Goal: Information Seeking & Learning: Learn about a topic

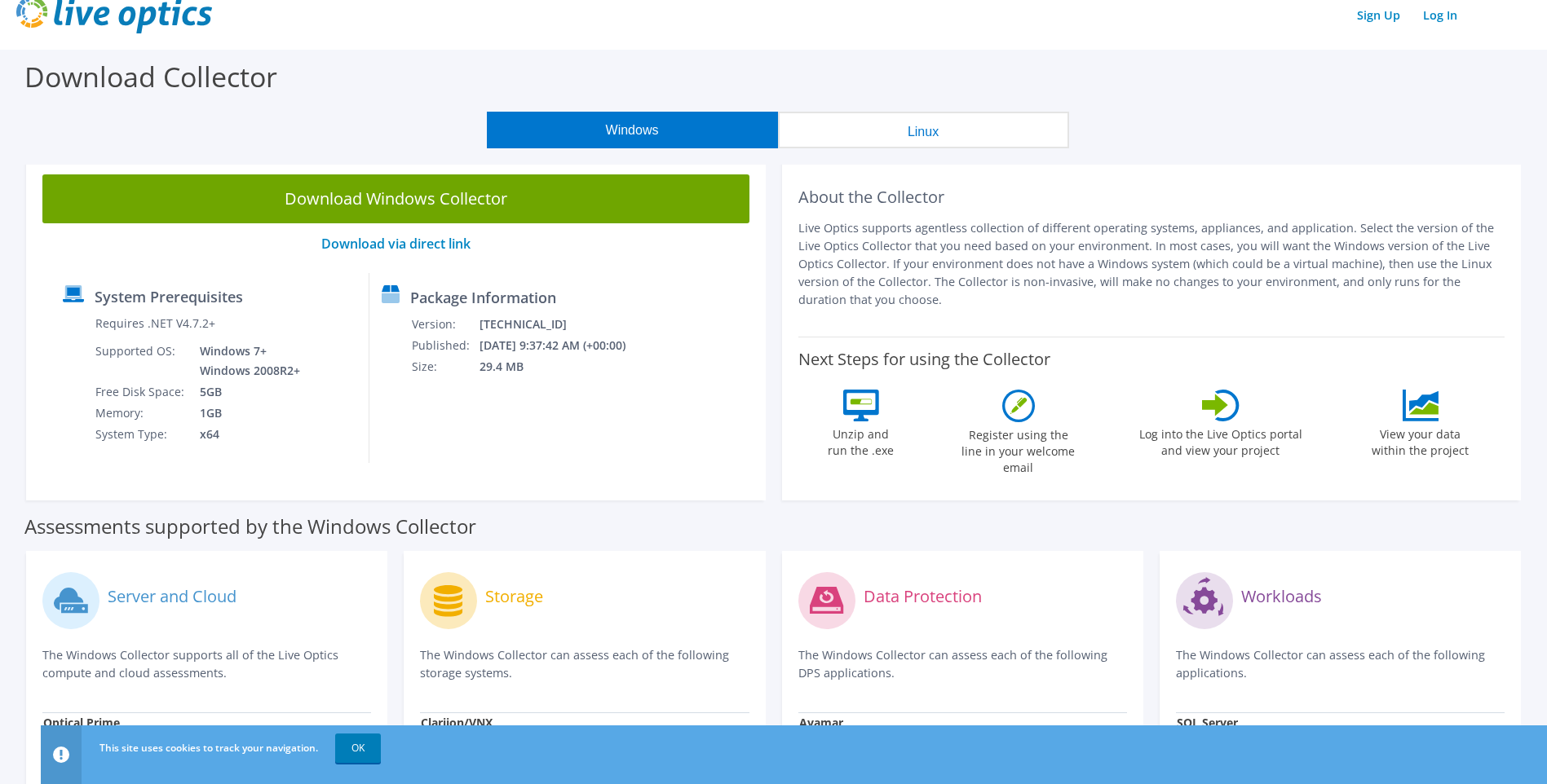
scroll to position [183, 0]
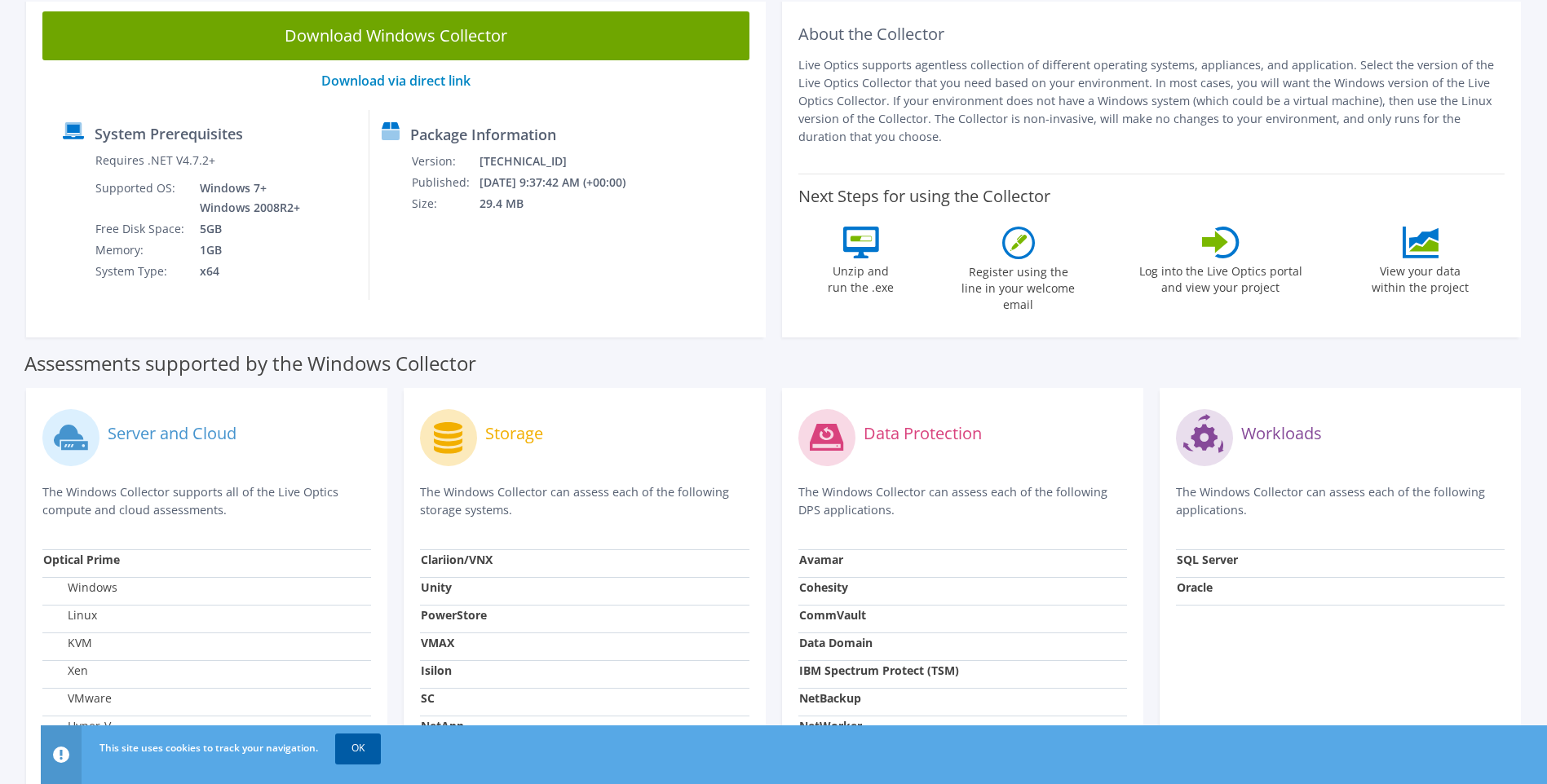
click at [363, 750] on link "OK" at bounding box center [358, 748] width 45 height 30
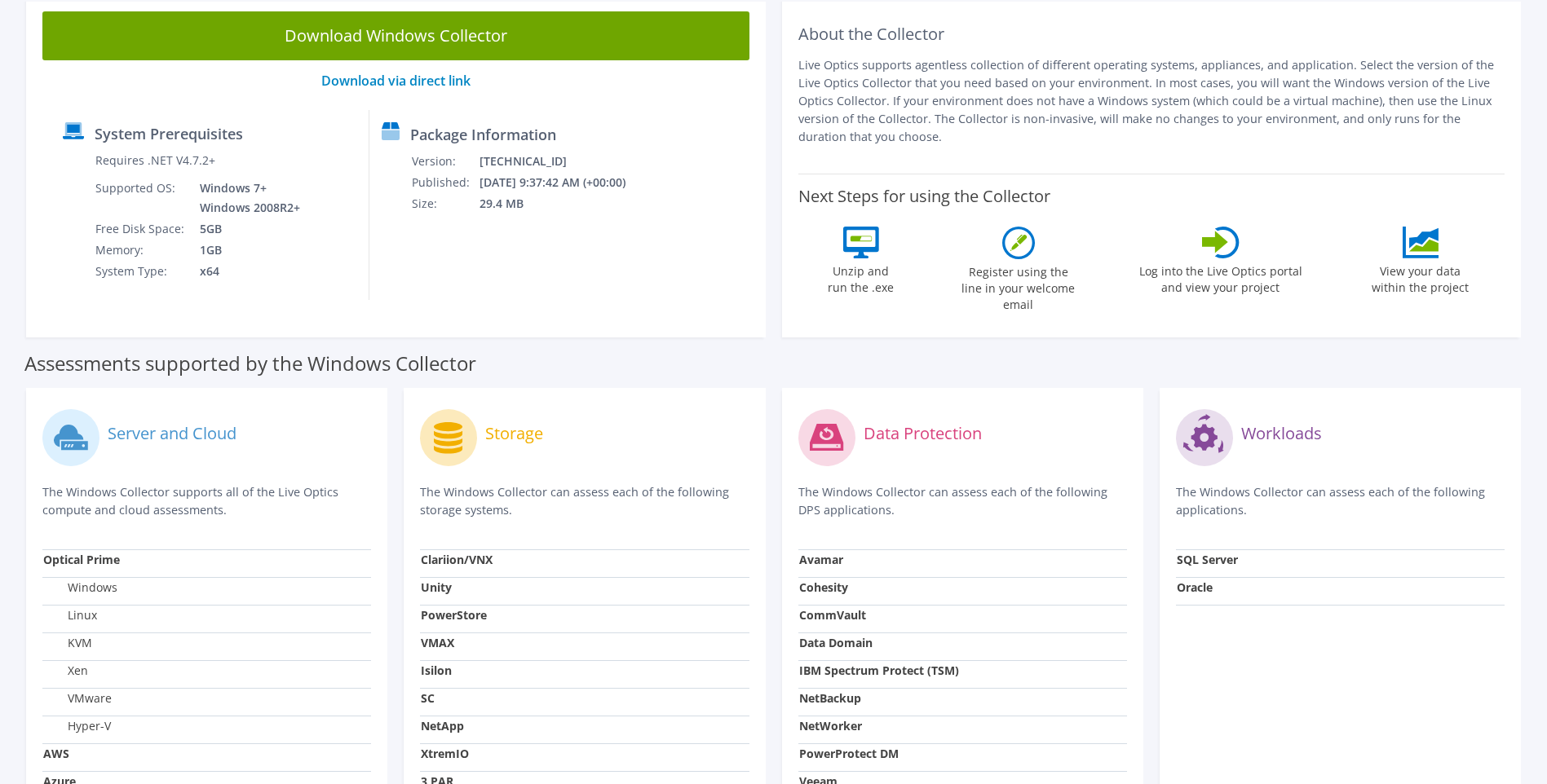
scroll to position [0, 0]
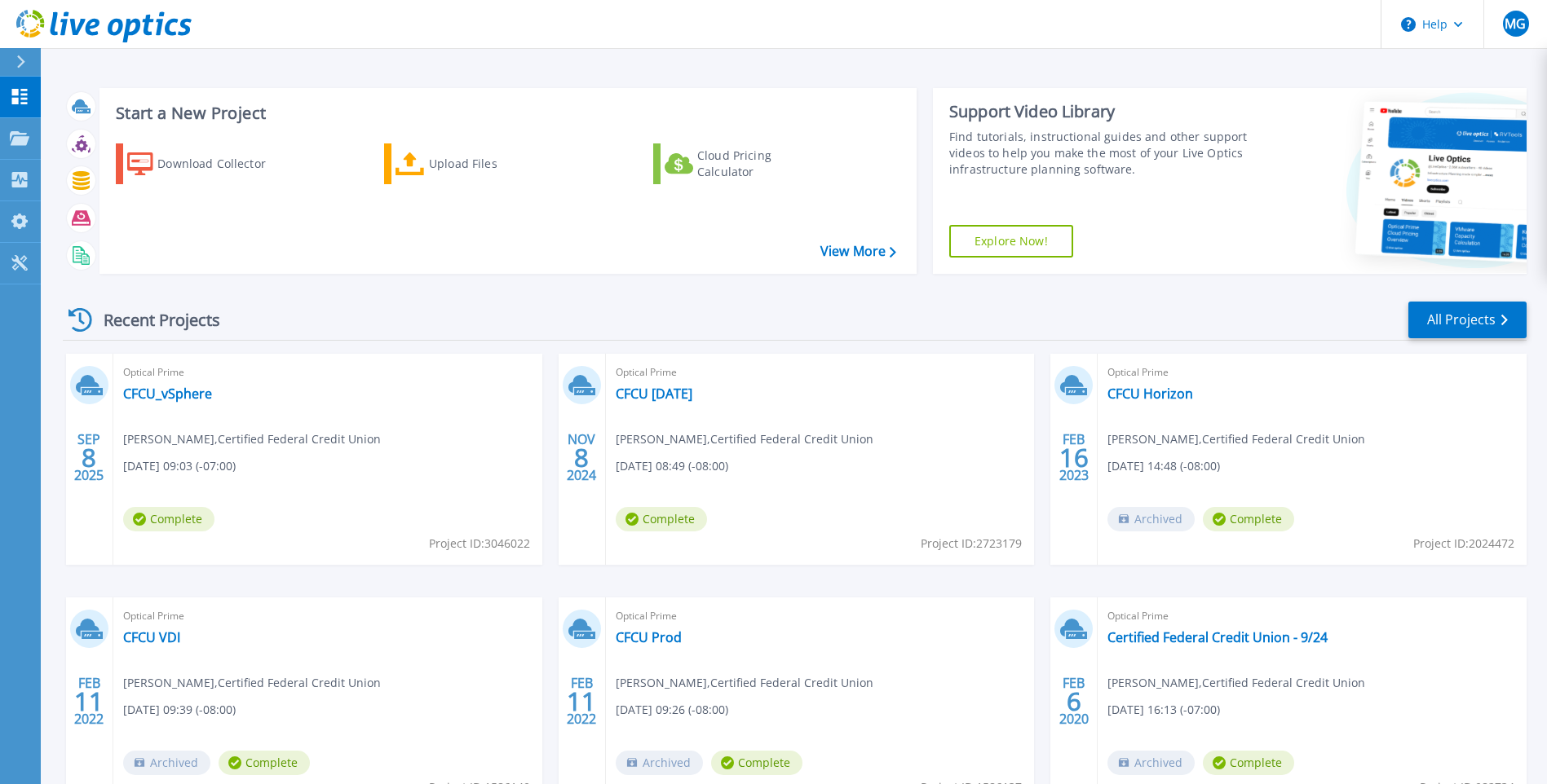
scroll to position [119, 0]
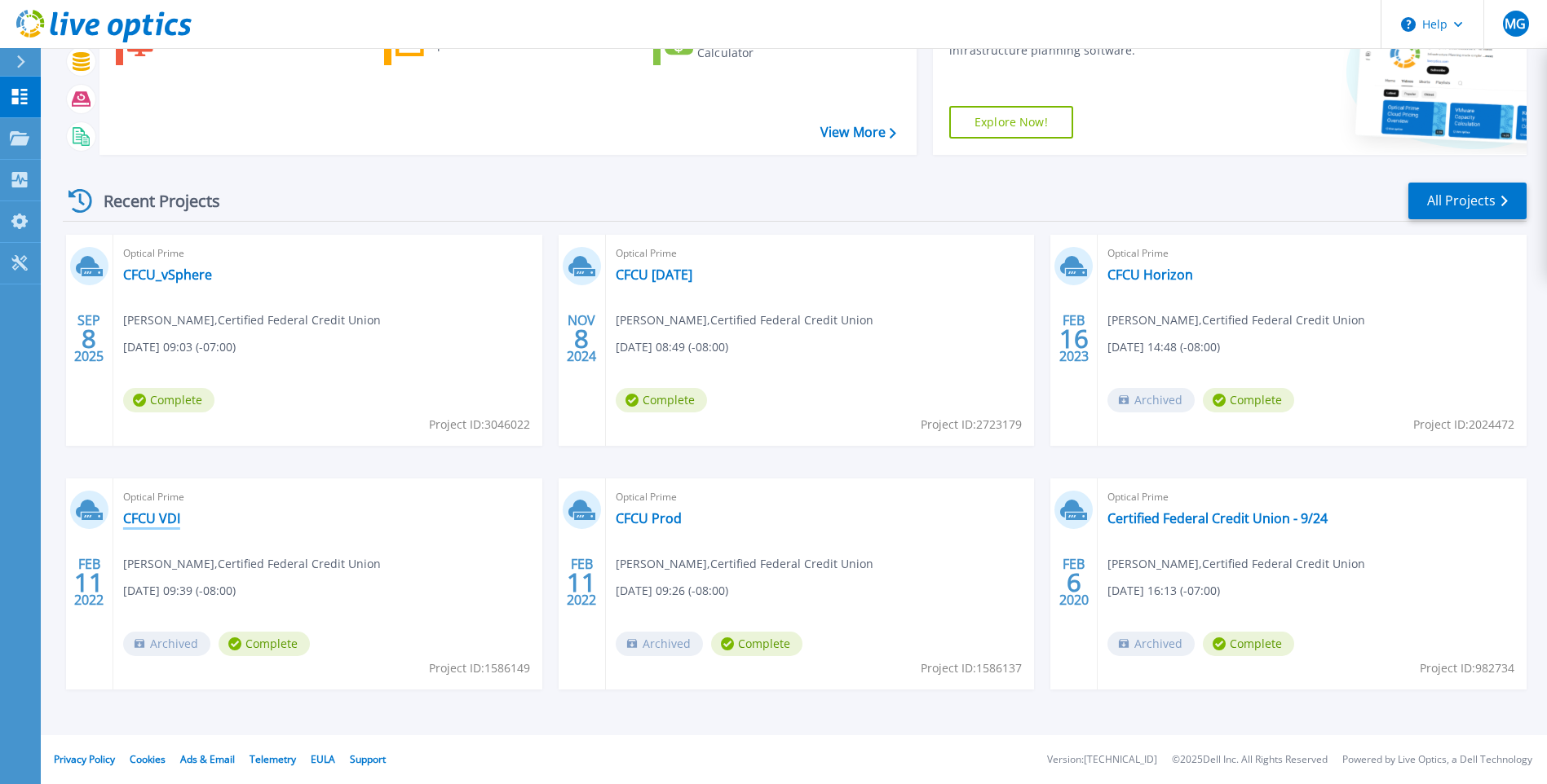
click at [136, 515] on link "CFCU VDI" at bounding box center [151, 519] width 57 height 17
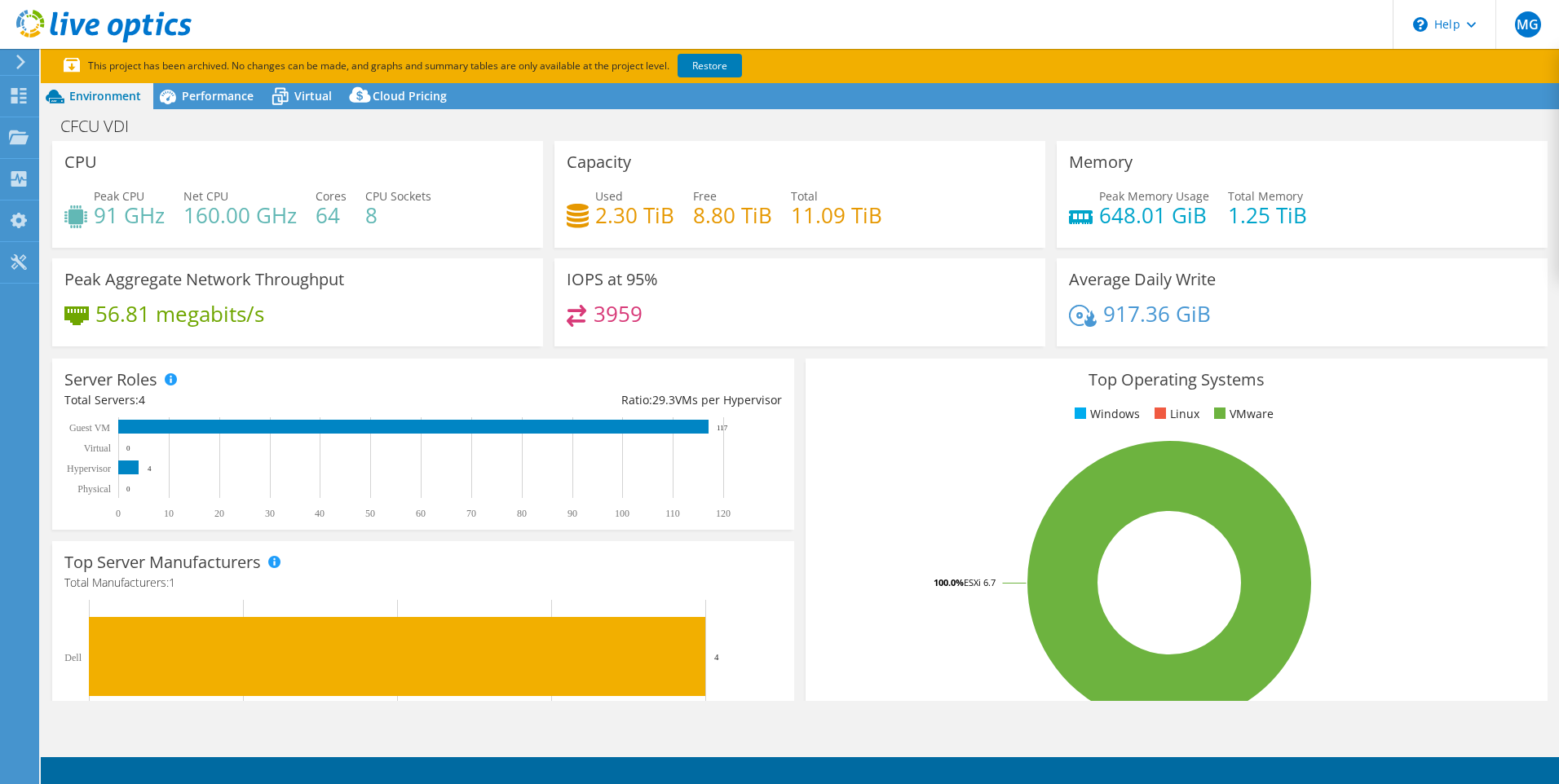
select select "USD"
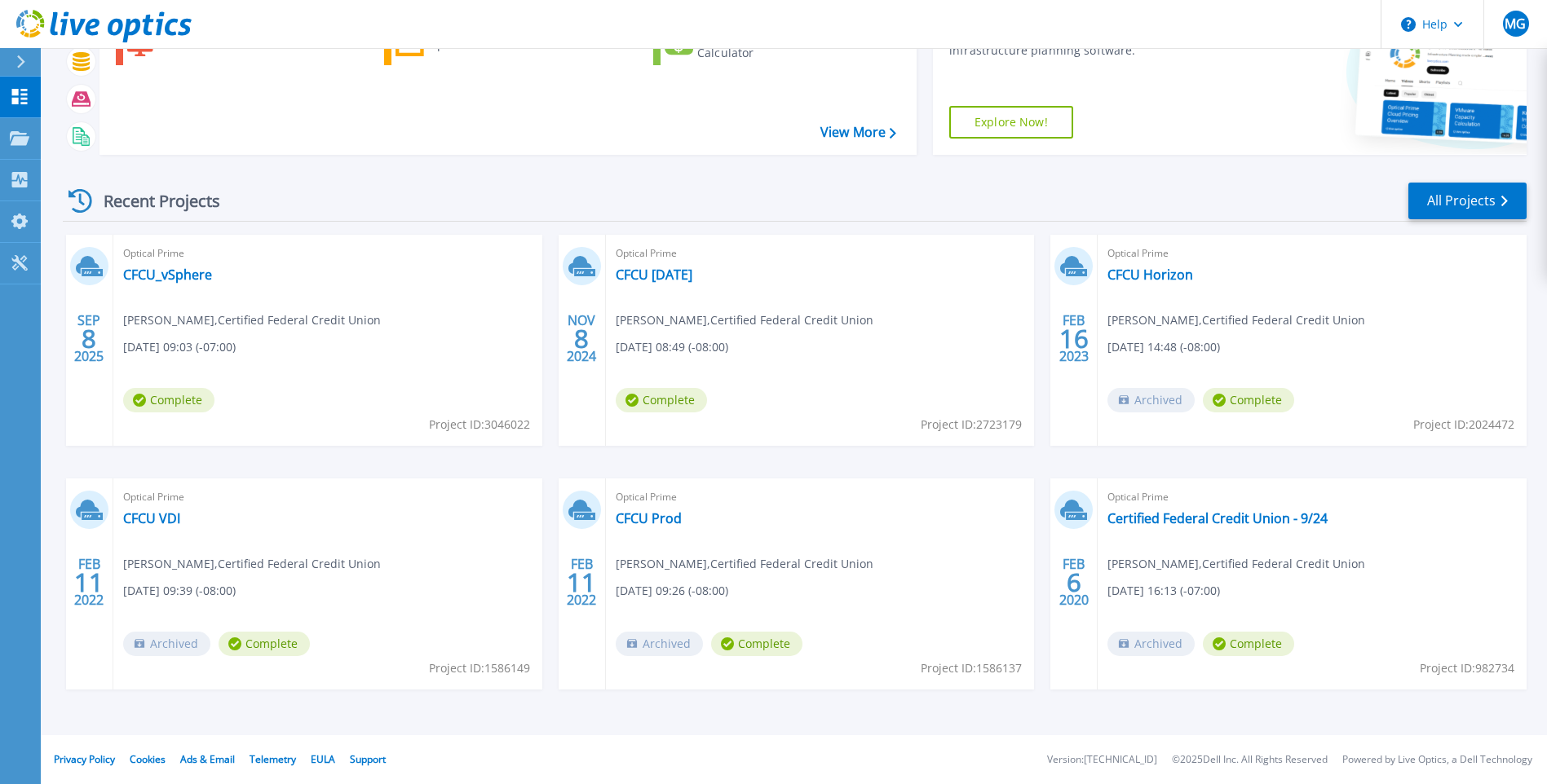
scroll to position [37, 0]
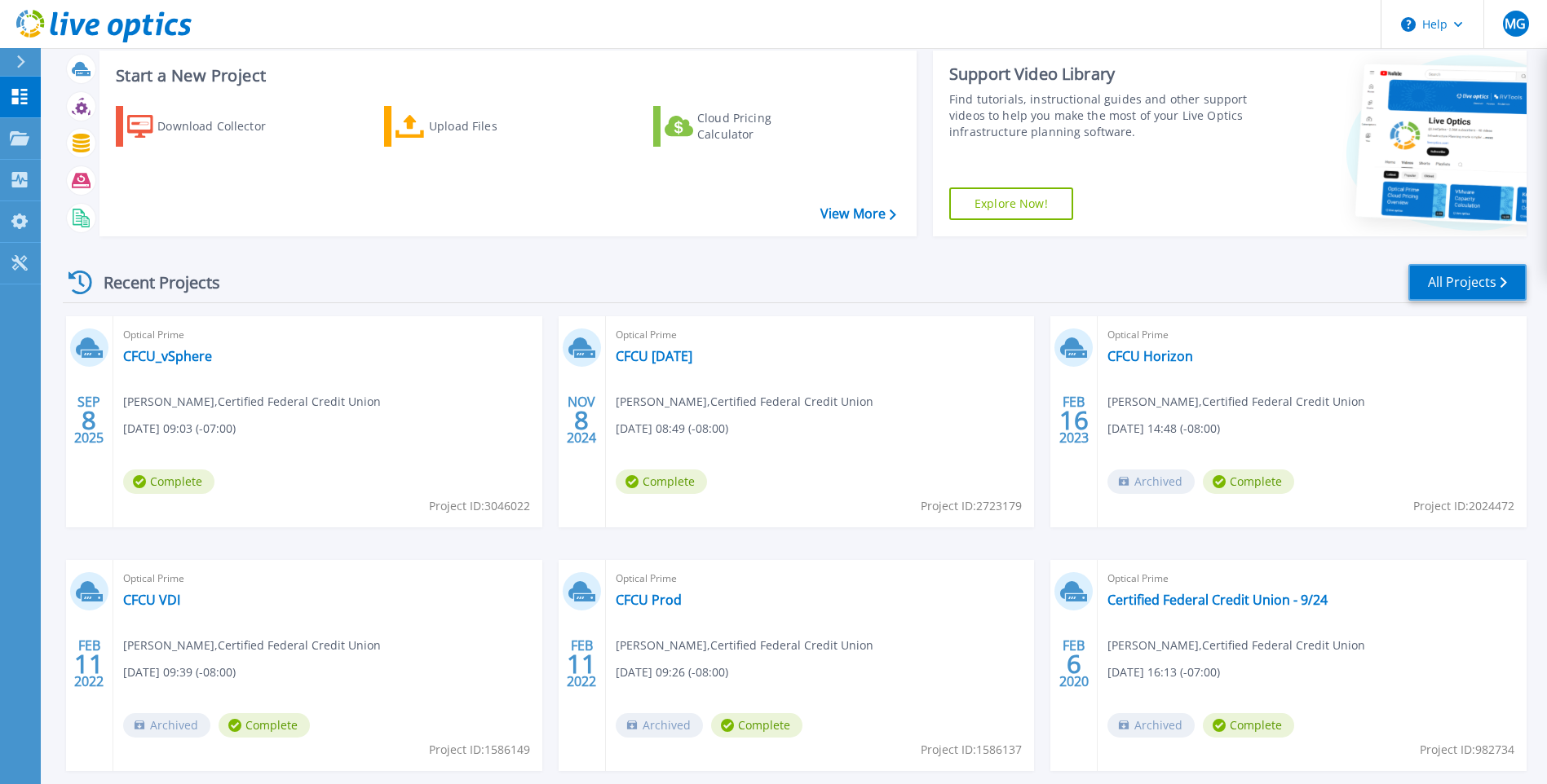
click at [1445, 280] on link "All Projects" at bounding box center [1468, 283] width 118 height 36
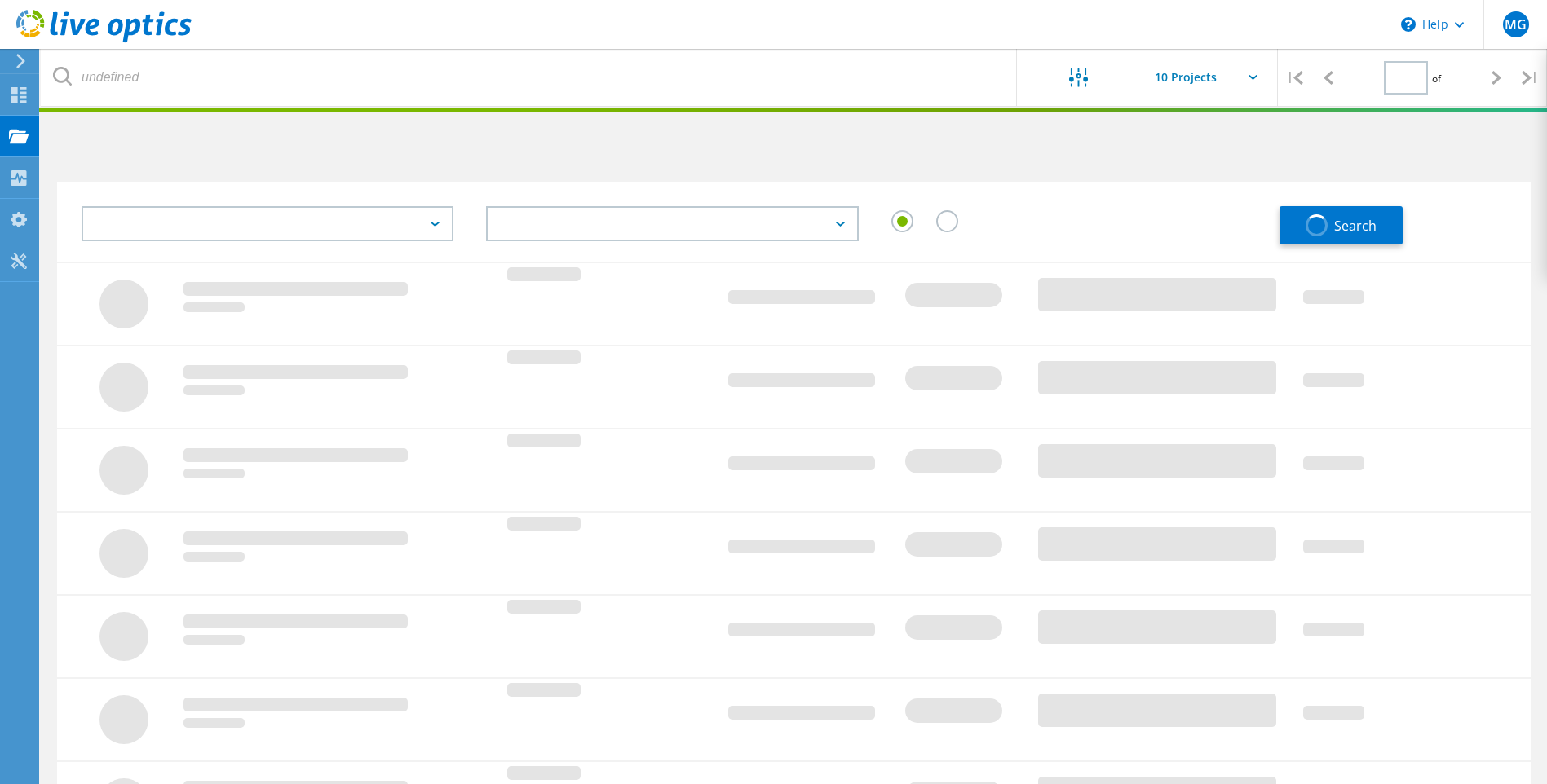
type input "1"
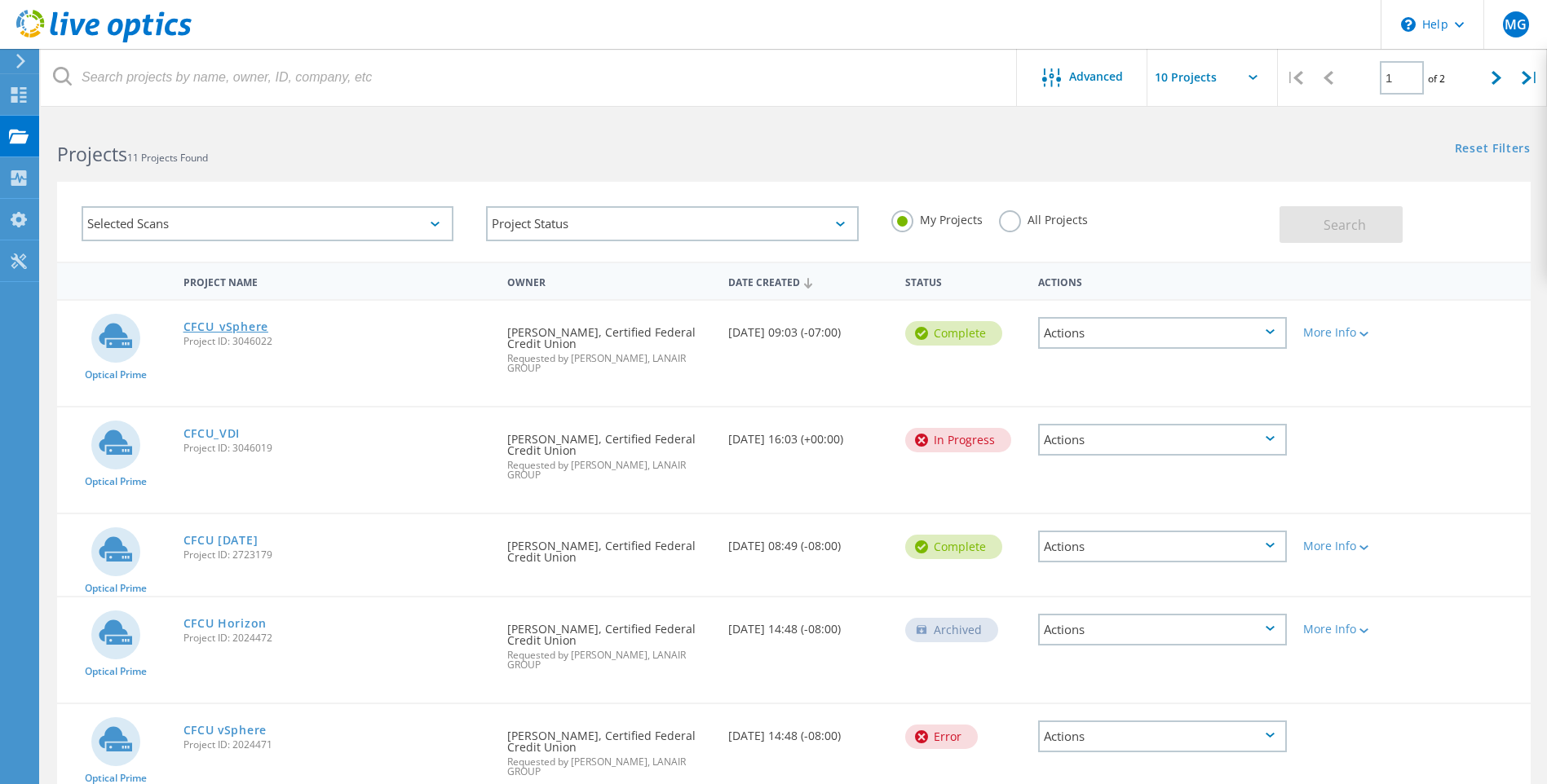
click at [214, 327] on link "CFCU_vSphere" at bounding box center [226, 327] width 85 height 12
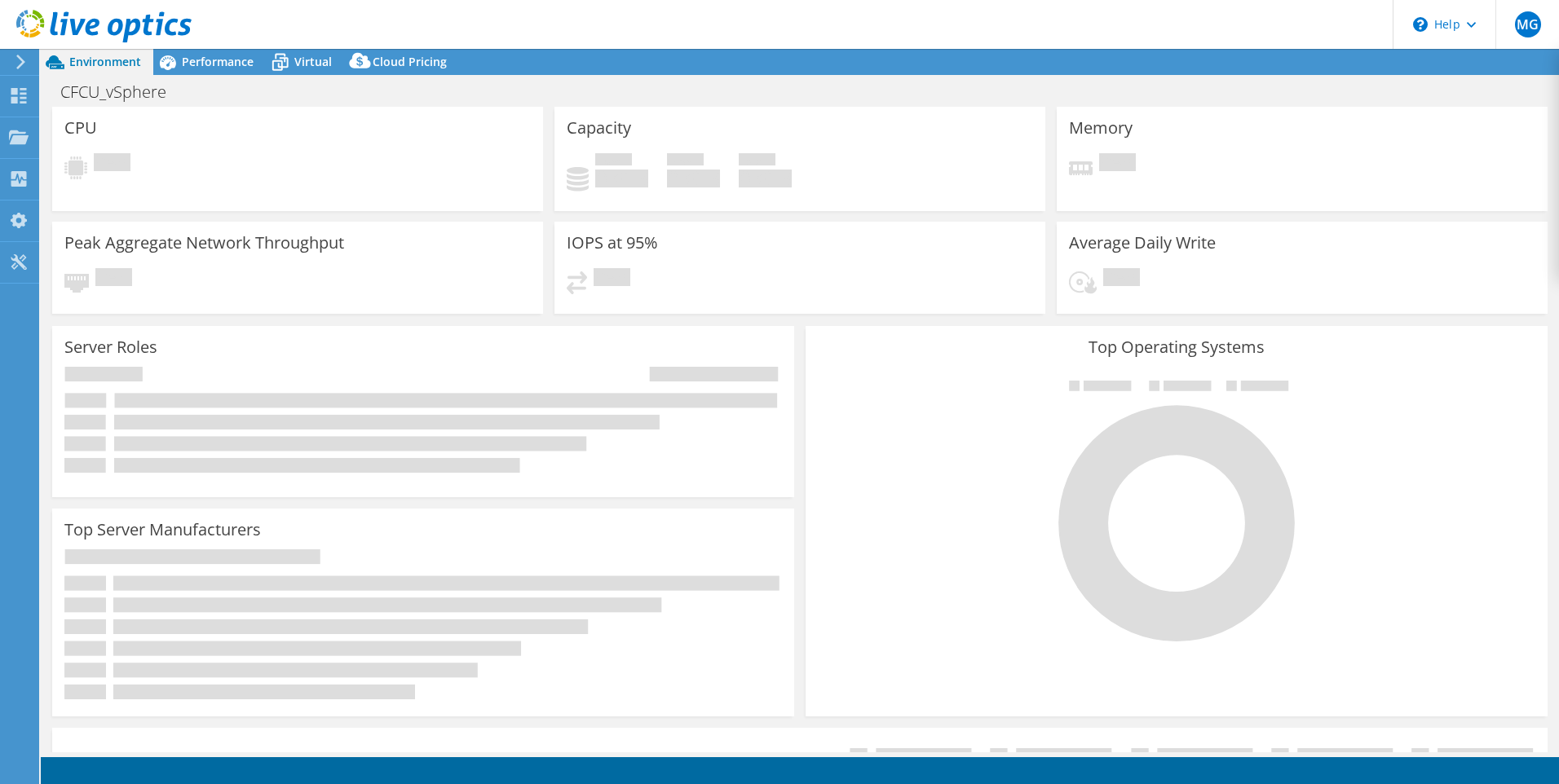
select select "USD"
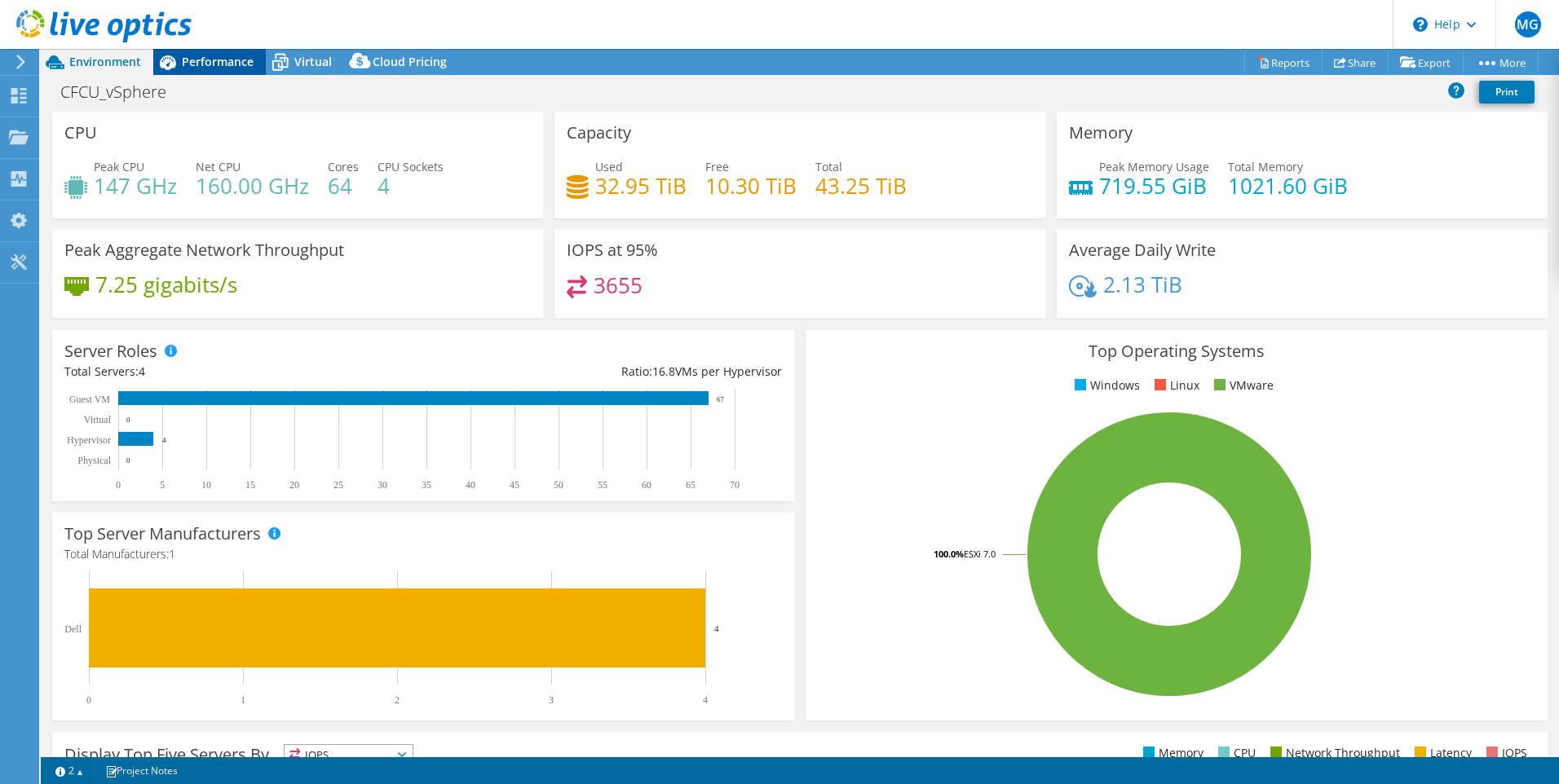
click at [214, 64] on span "Performance" at bounding box center [217, 61] width 72 height 16
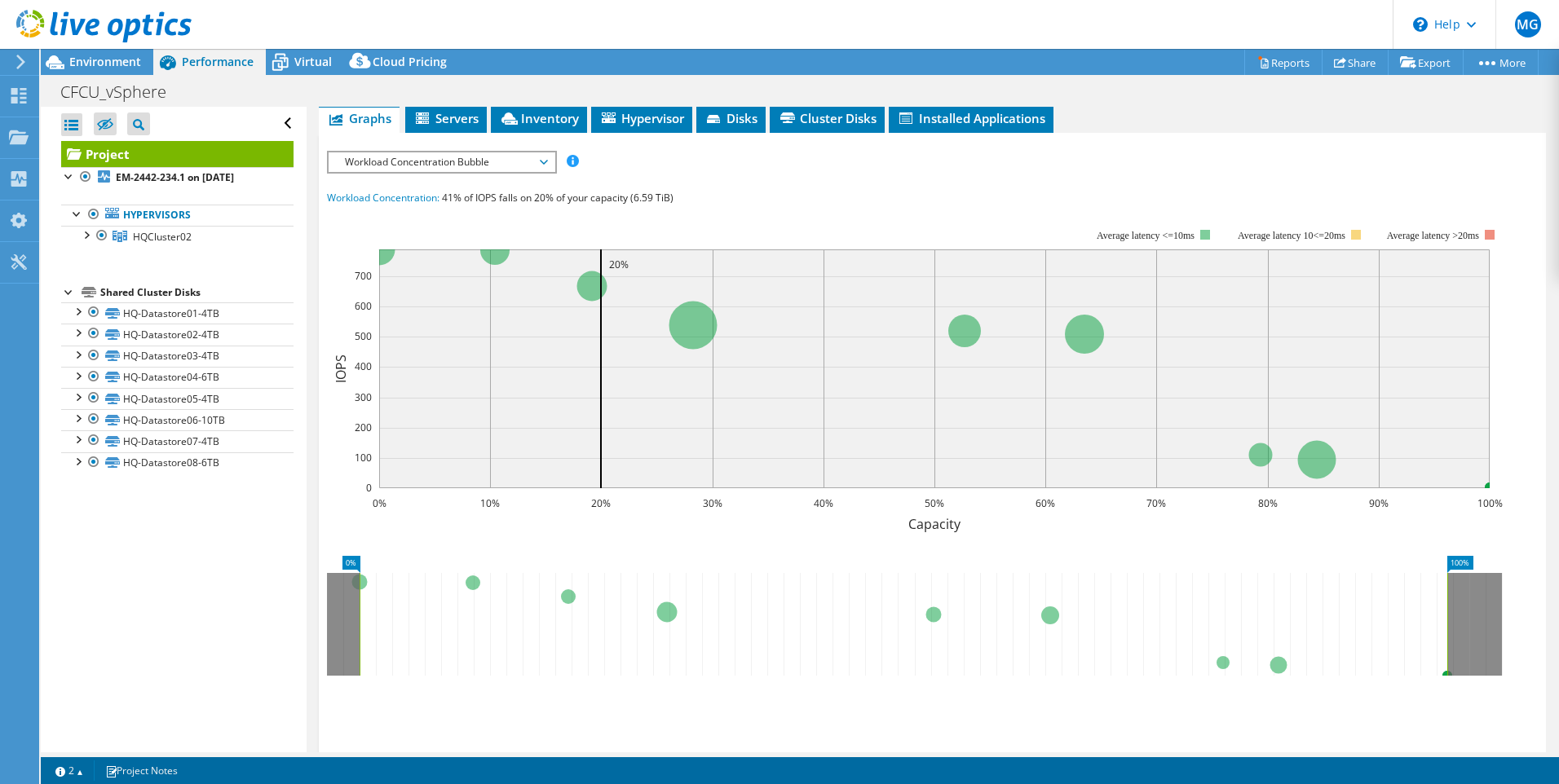
scroll to position [243, 0]
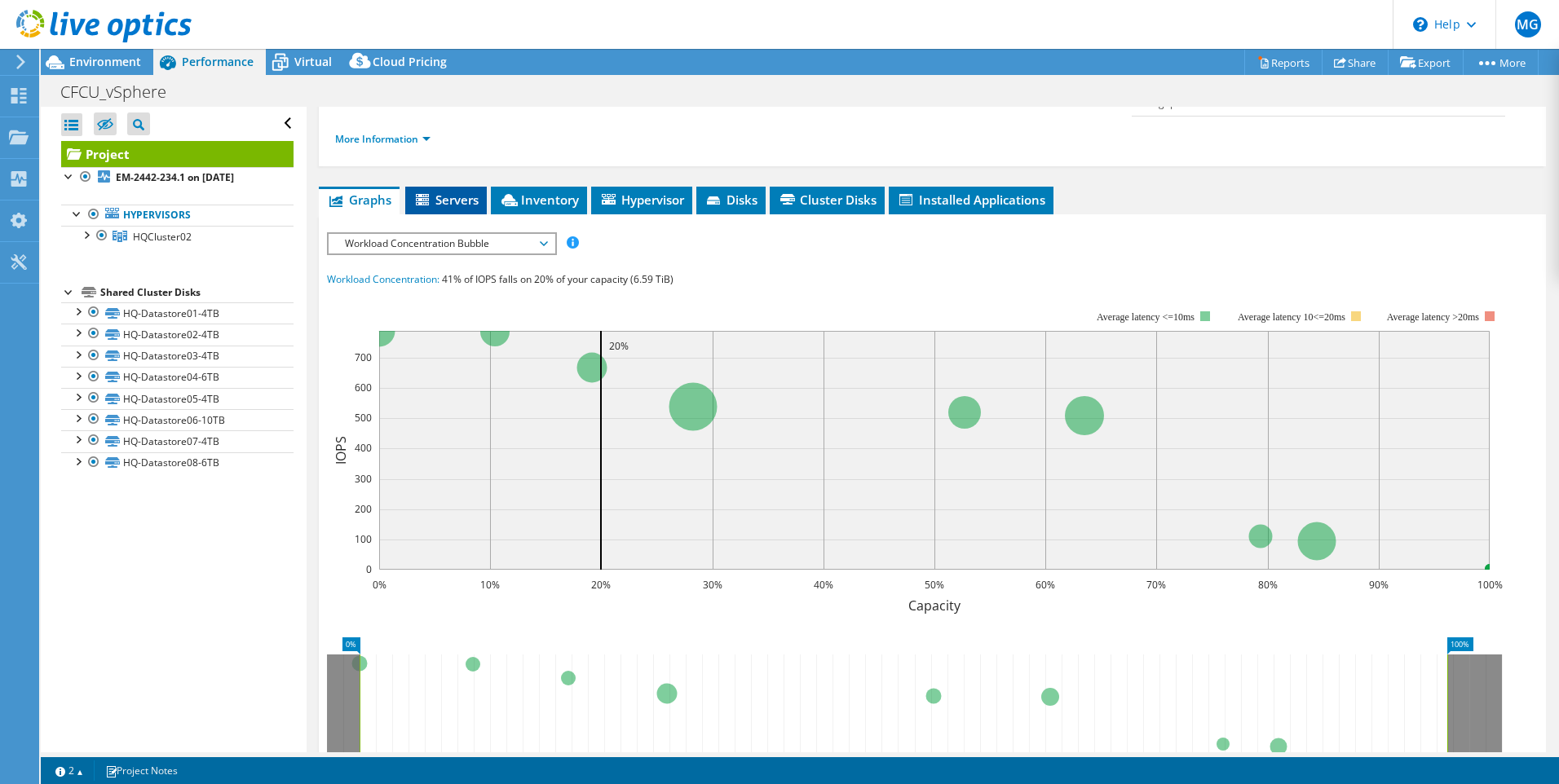
click at [444, 192] on span "Servers" at bounding box center [445, 200] width 65 height 17
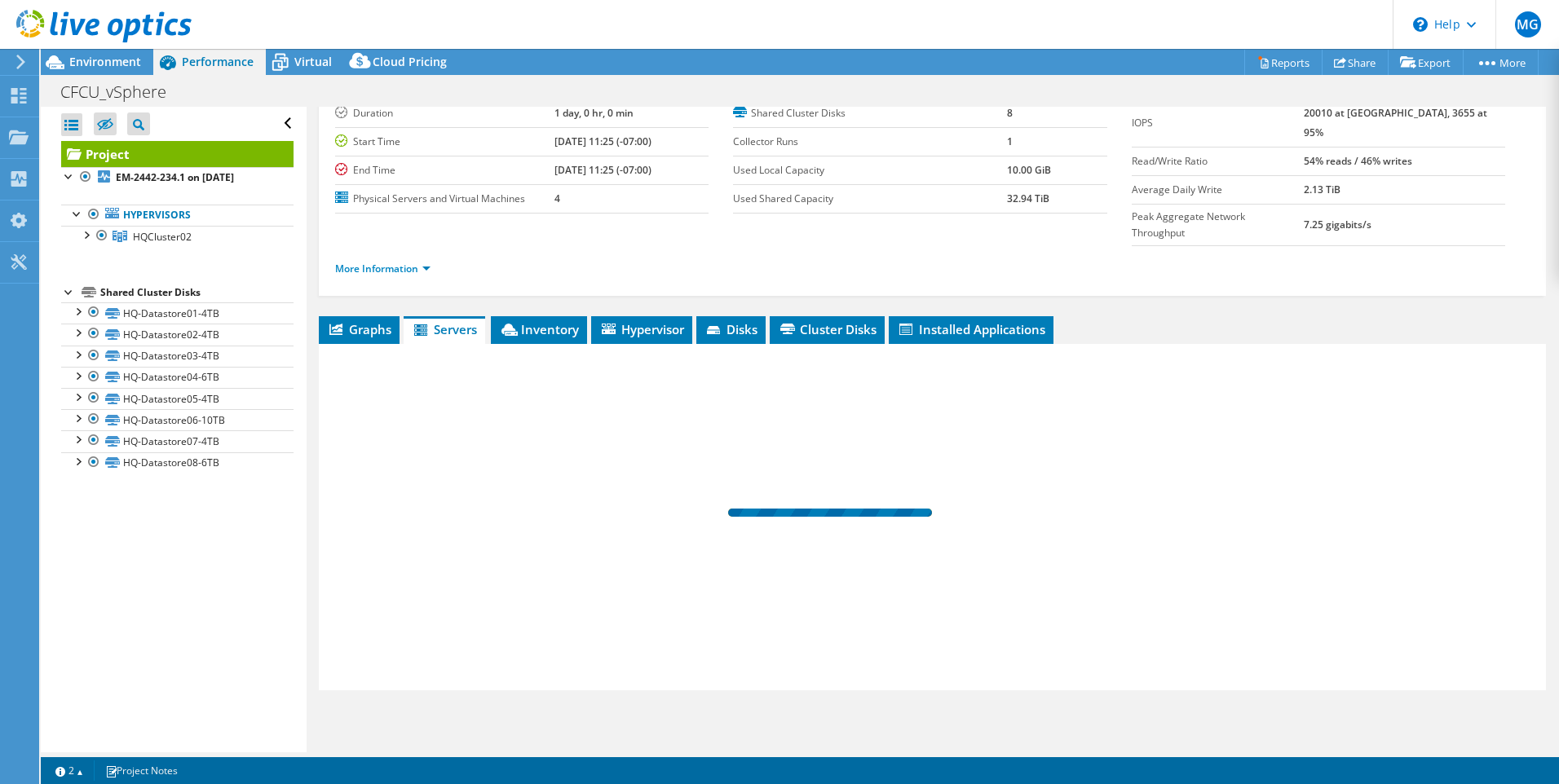
scroll to position [81, 0]
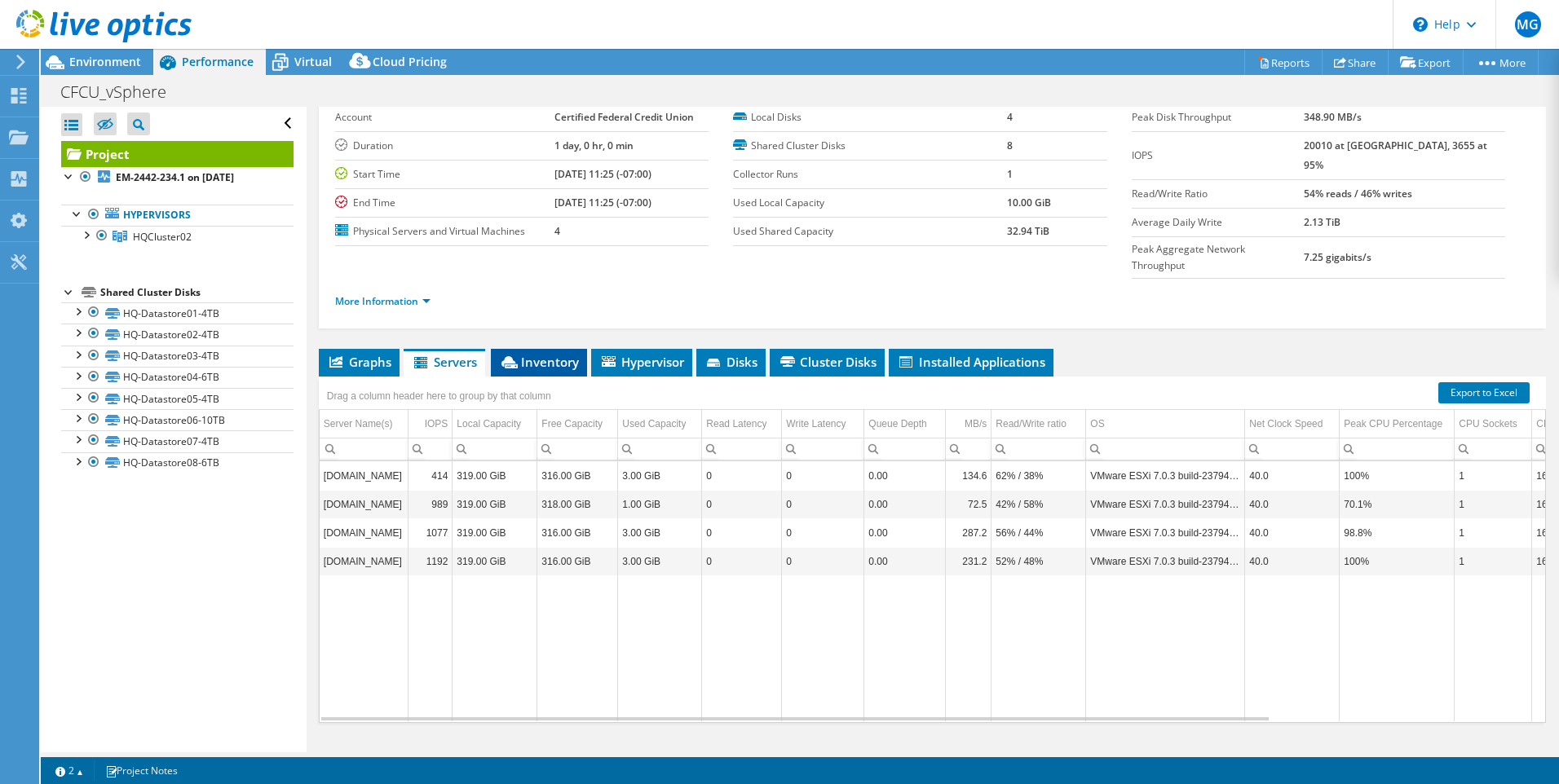
click at [549, 354] on span "Inventory" at bounding box center [539, 362] width 80 height 17
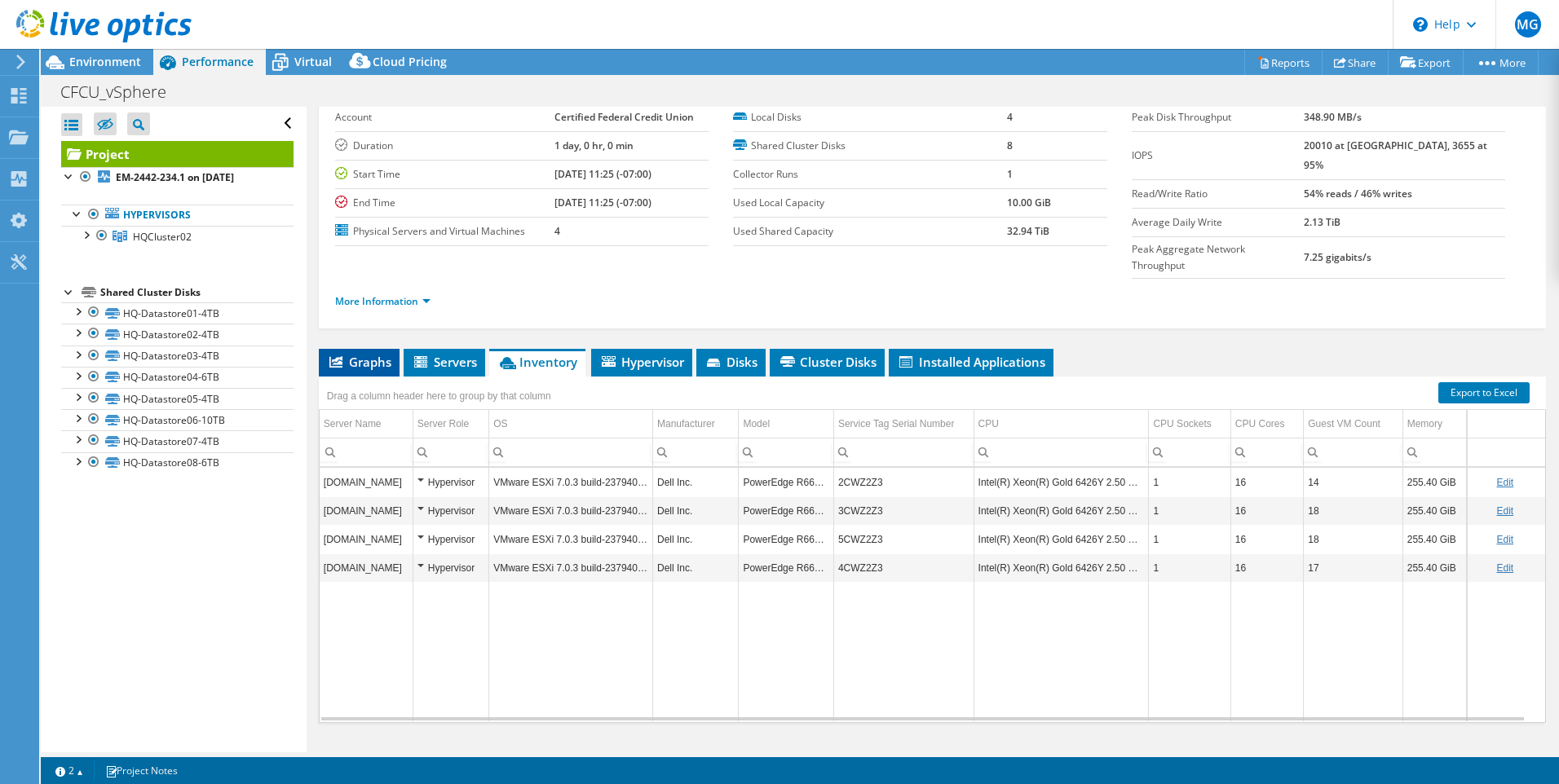
click at [360, 354] on span "Graphs" at bounding box center [359, 362] width 64 height 17
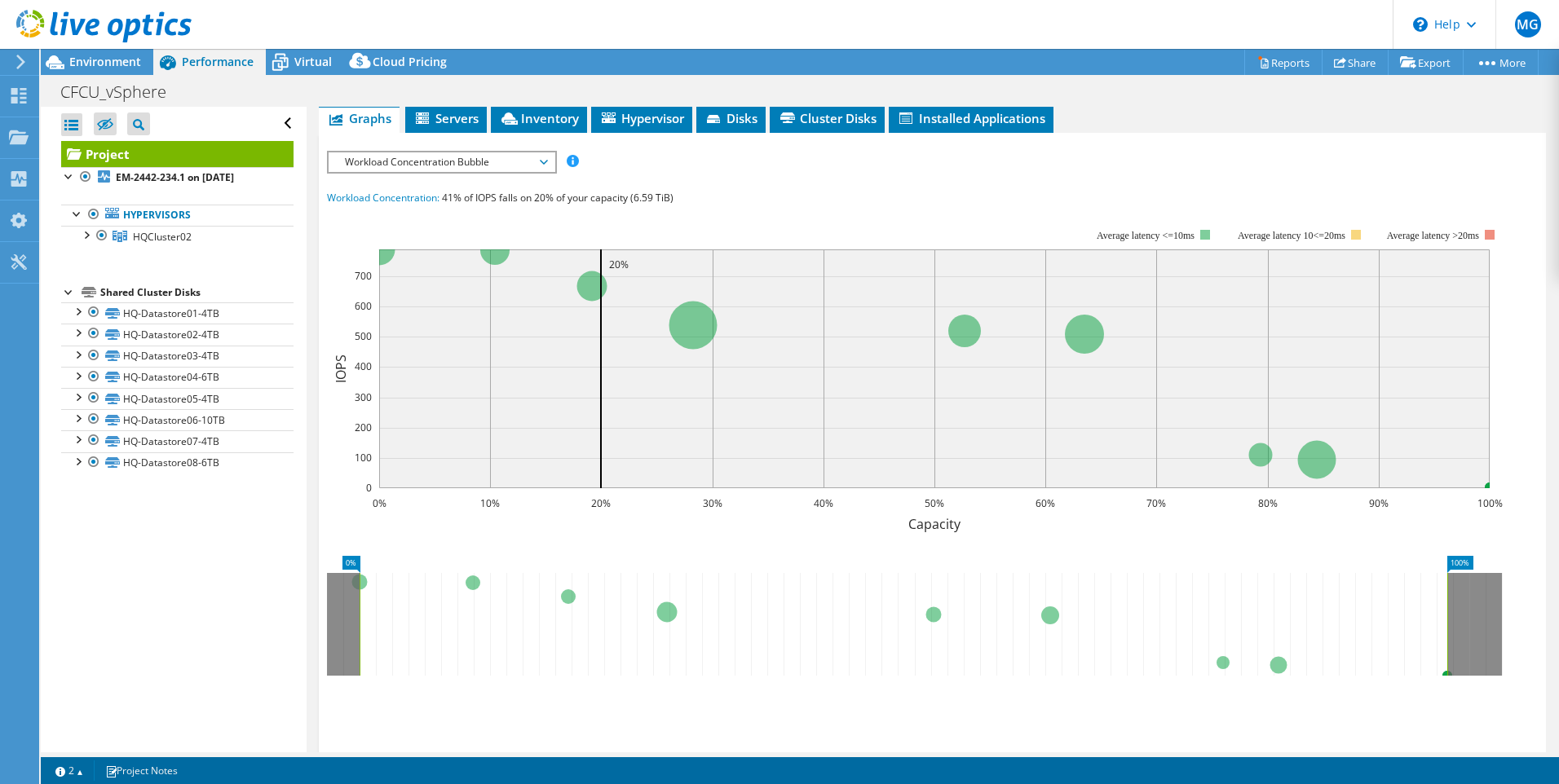
scroll to position [406, 0]
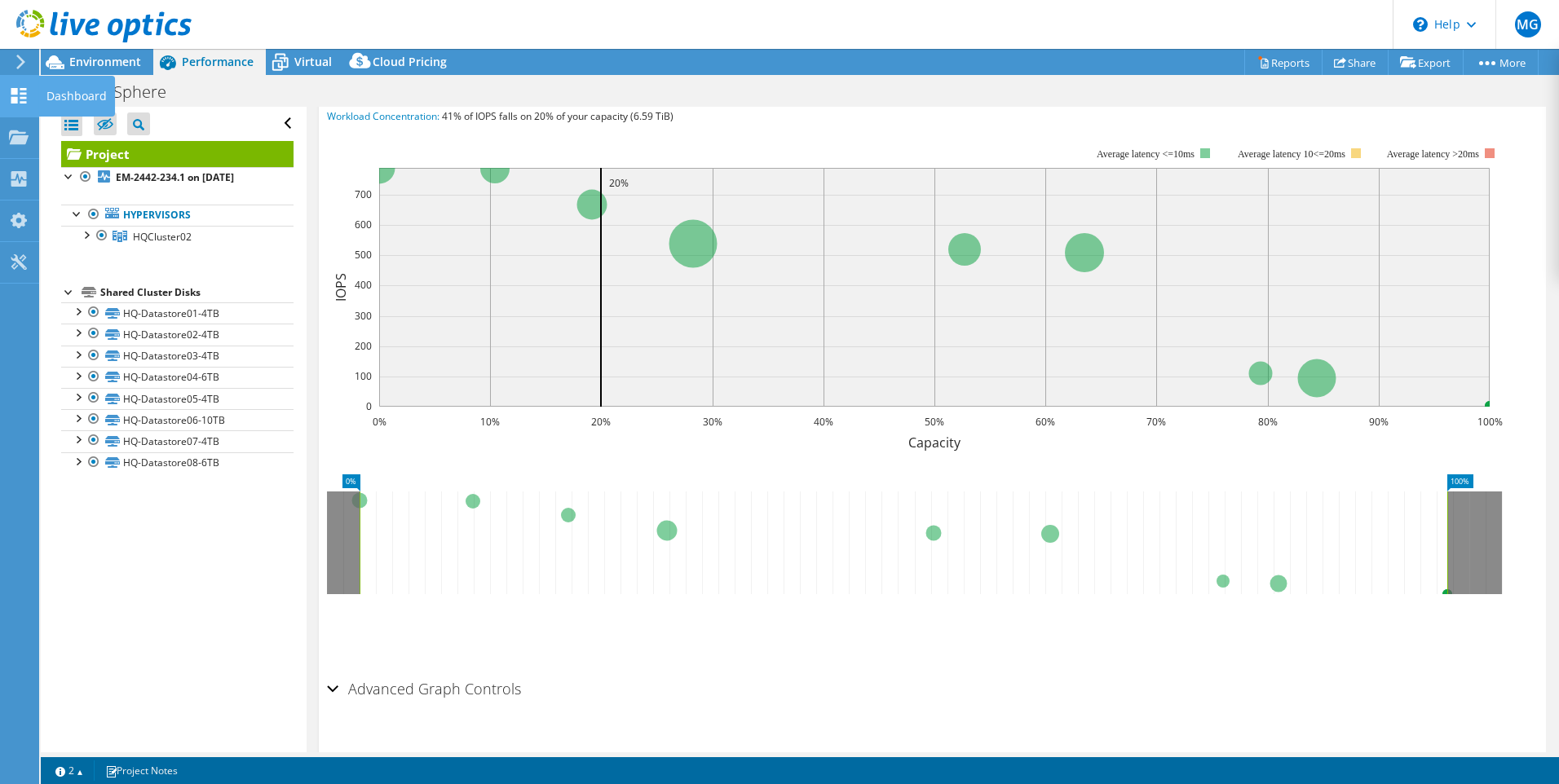
click at [17, 98] on use at bounding box center [19, 96] width 16 height 16
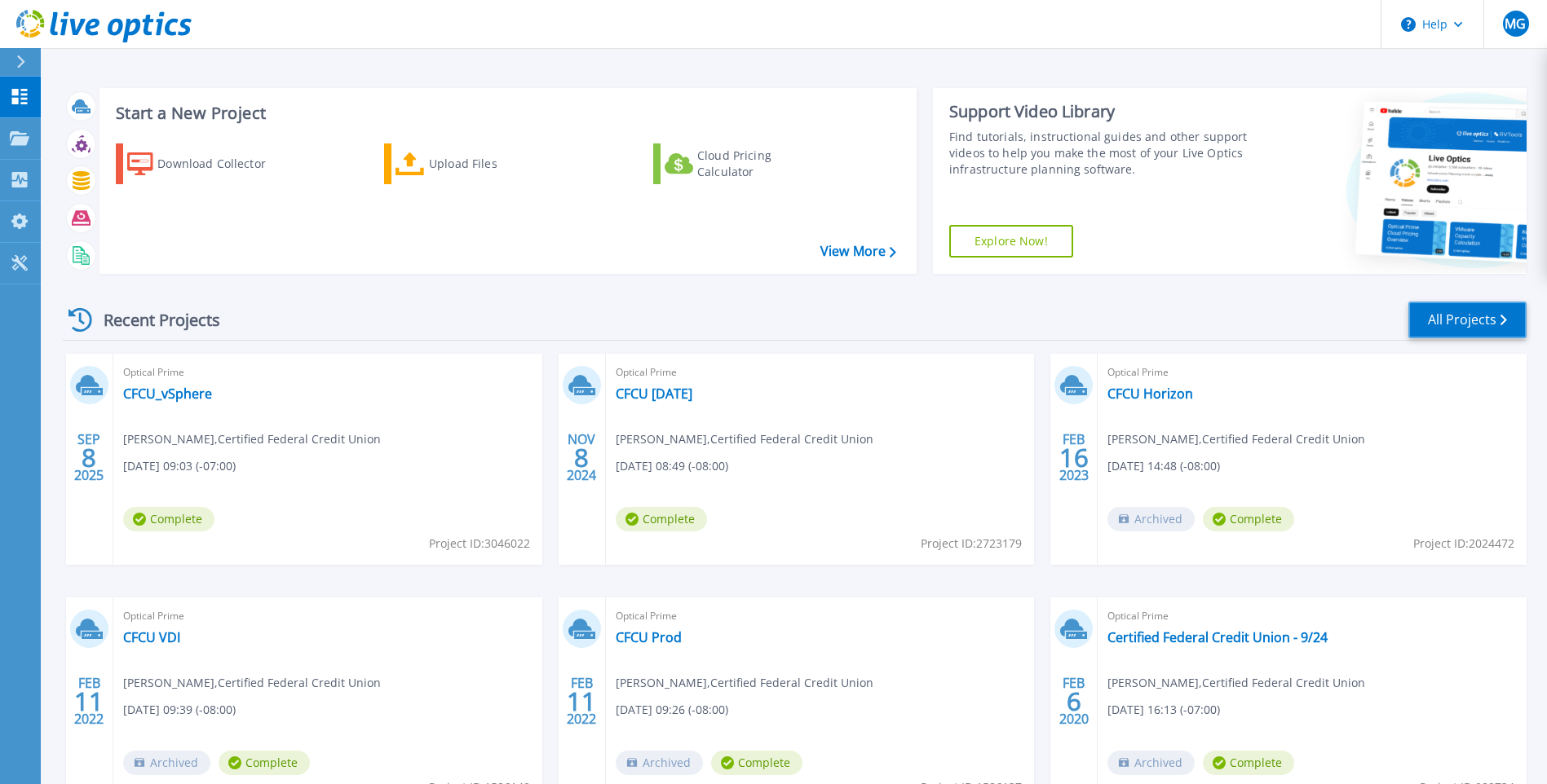
click at [1453, 312] on link "All Projects" at bounding box center [1468, 320] width 118 height 36
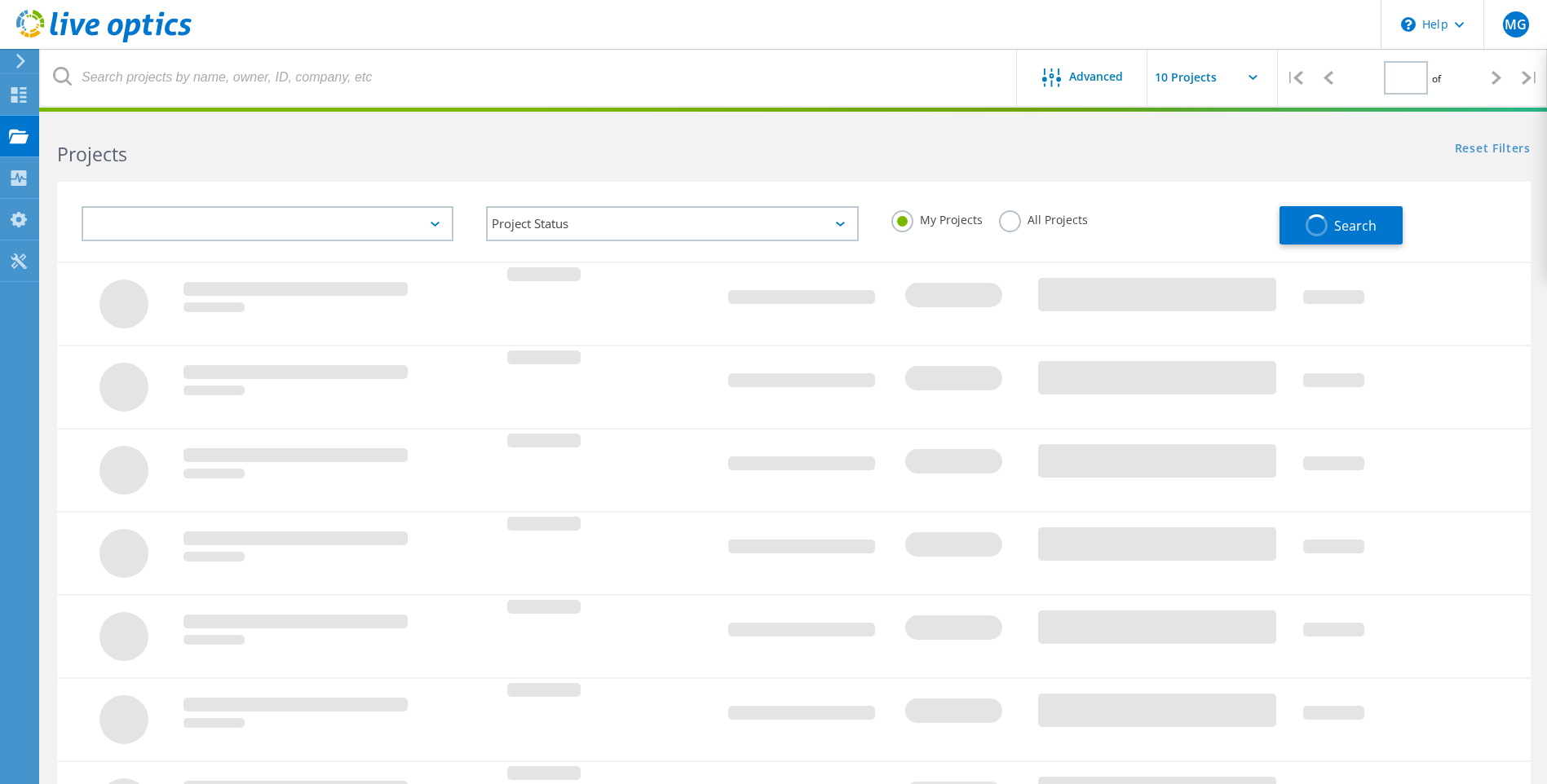
type input "1"
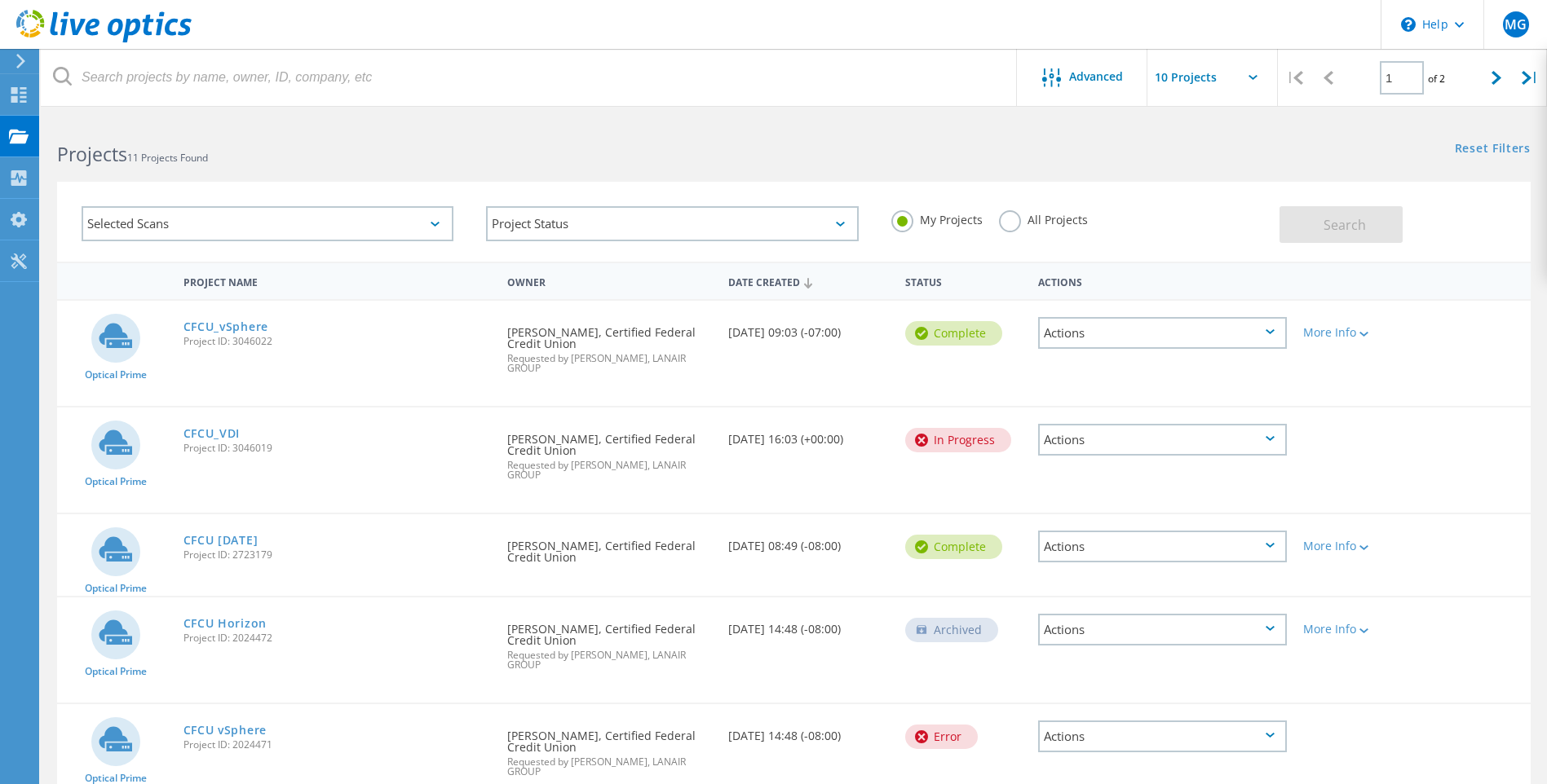
scroll to position [82, 0]
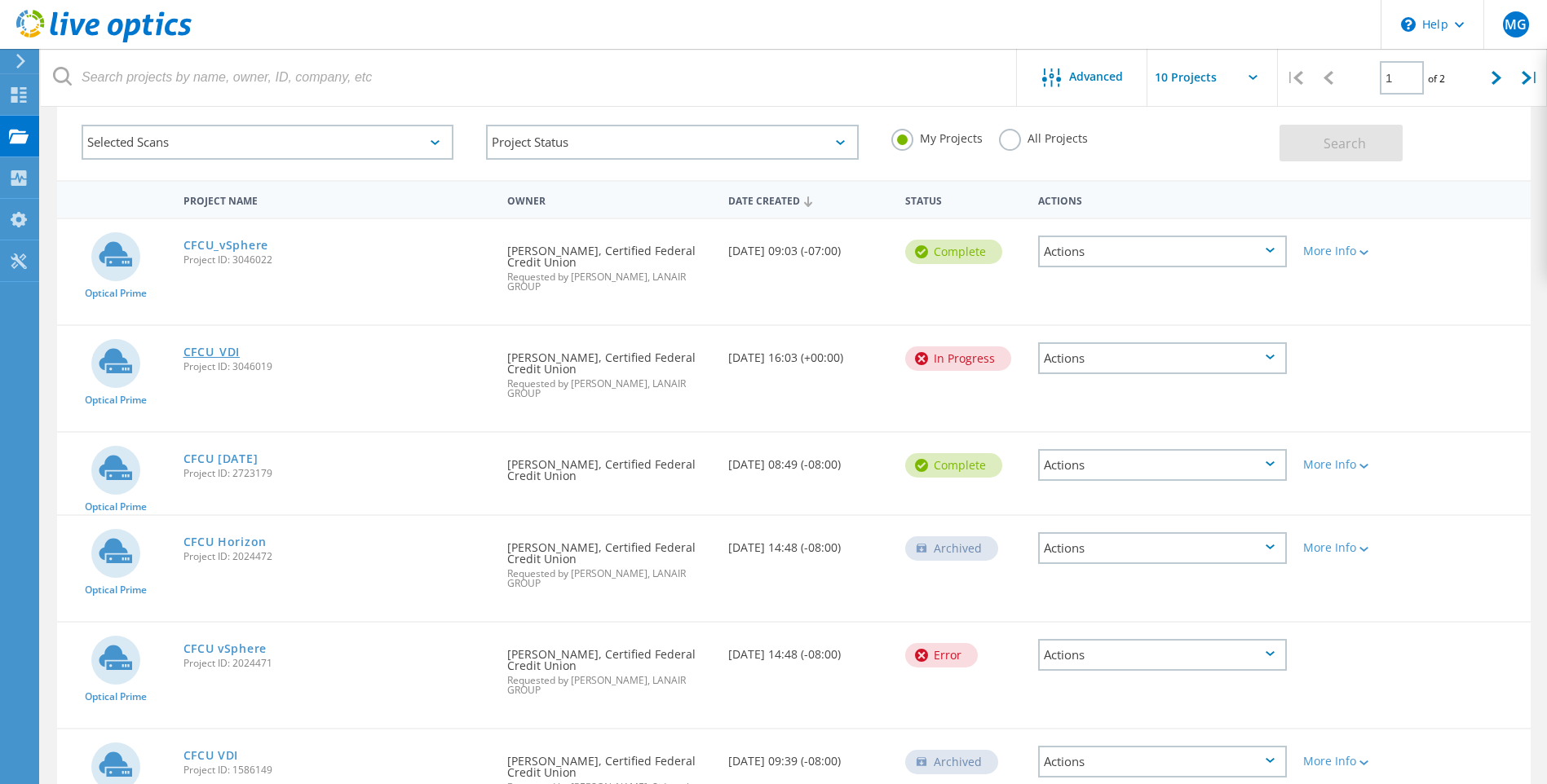
click at [200, 346] on link "CFCU_VDI" at bounding box center [212, 352] width 57 height 12
